Goal: Navigation & Orientation: Find specific page/section

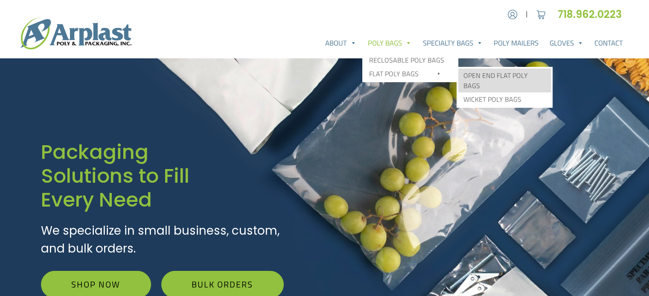
click at [508, 76] on link "Open End Flat Poly Bags" at bounding box center [504, 81] width 93 height 24
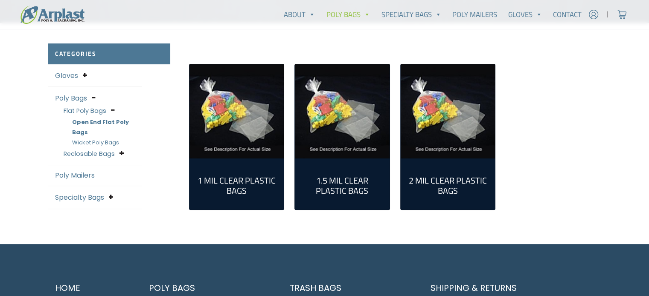
scroll to position [213, 0]
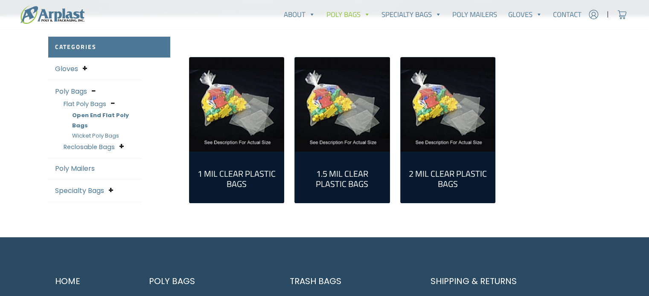
click at [430, 132] on img "Visit product category 2 Mil Clear Plastic Bags" at bounding box center [447, 105] width 95 height 95
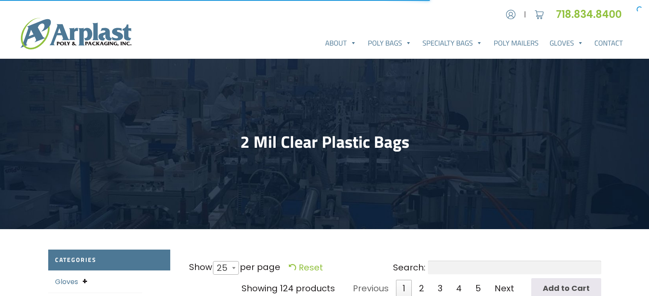
select select "25"
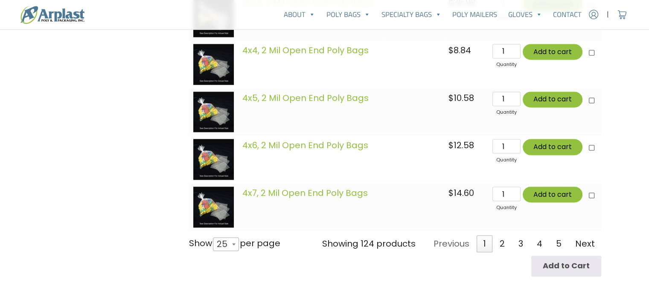
scroll to position [1279, 0]
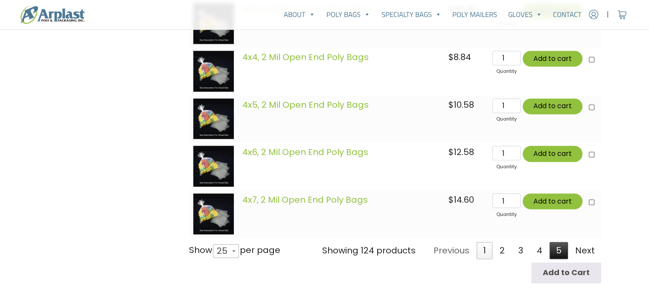
click at [562, 247] on link "5" at bounding box center [558, 250] width 18 height 17
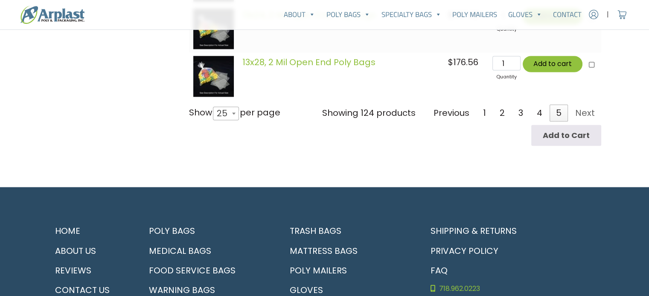
scroll to position [1369, 0]
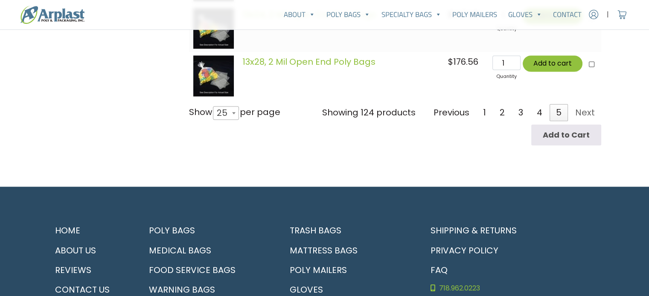
click at [578, 112] on link "Next" at bounding box center [584, 112] width 32 height 17
click at [541, 115] on link "4" at bounding box center [539, 112] width 18 height 17
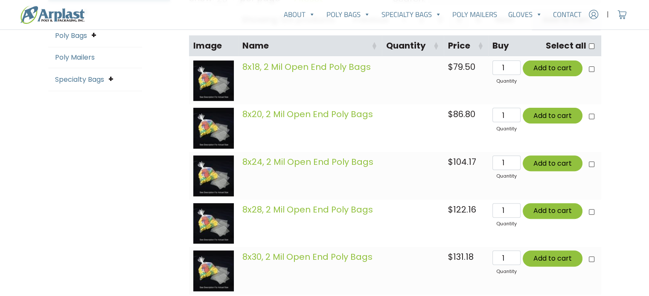
scroll to position [261, 0]
